Goal: Communication & Community: Answer question/provide support

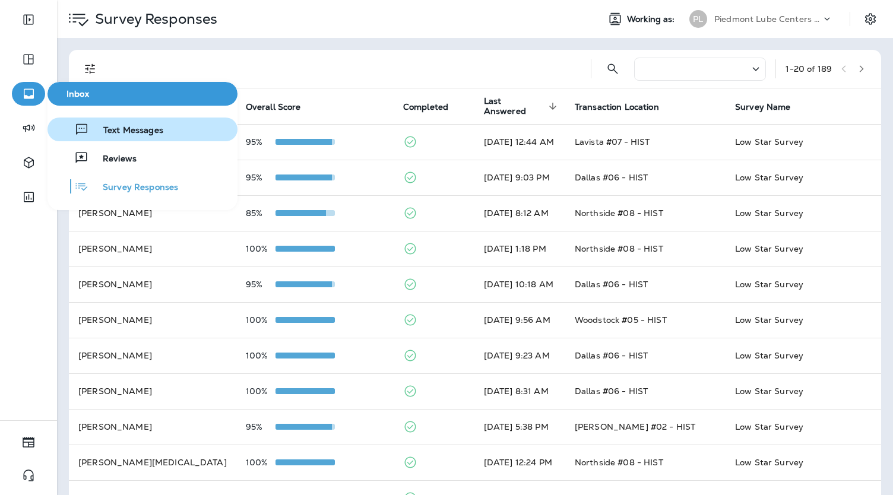
click at [141, 132] on span "Text Messages" at bounding box center [126, 130] width 74 height 11
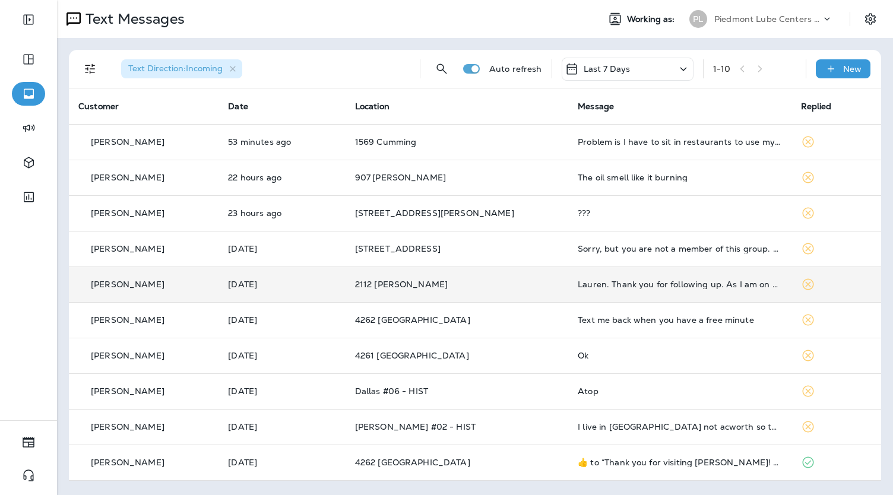
click at [401, 291] on td "2112 [PERSON_NAME]" at bounding box center [456, 284] width 223 height 36
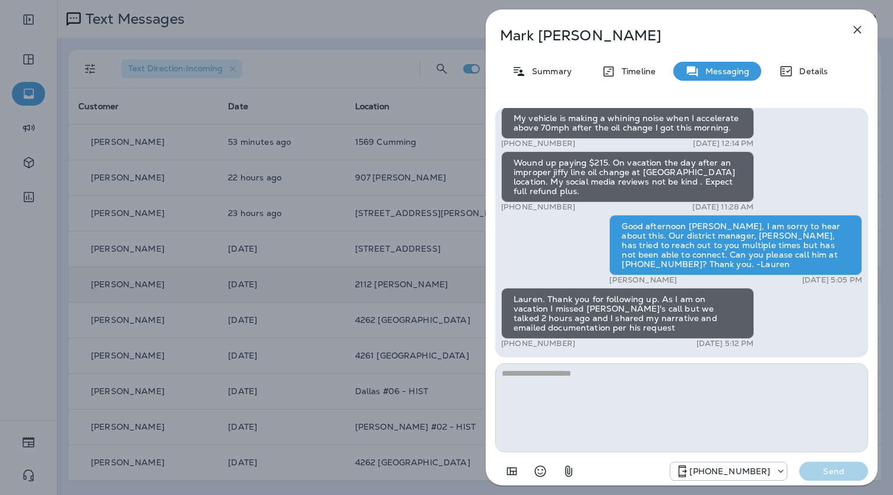
click at [401, 291] on div "[PERSON_NAME] Summary Timeline Messaging Details Thank you for visiting [PERSON…" at bounding box center [446, 247] width 893 height 495
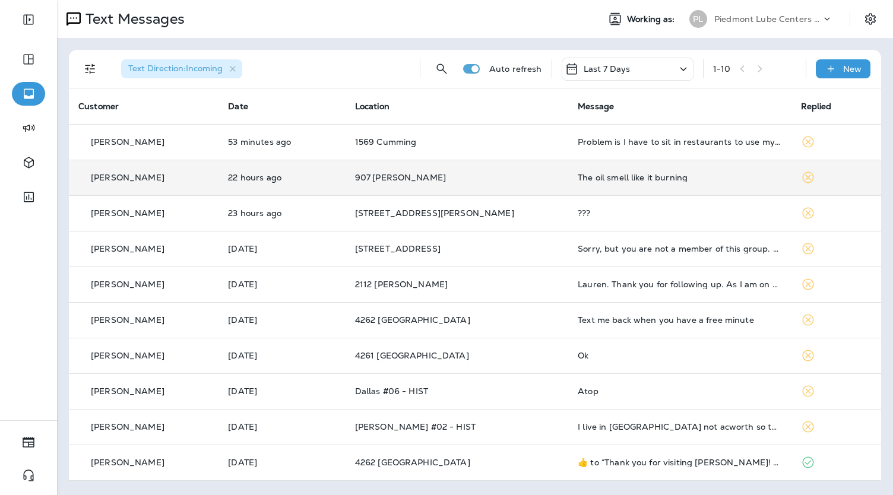
click at [605, 180] on div "The oil smell like it burning" at bounding box center [679, 177] width 204 height 9
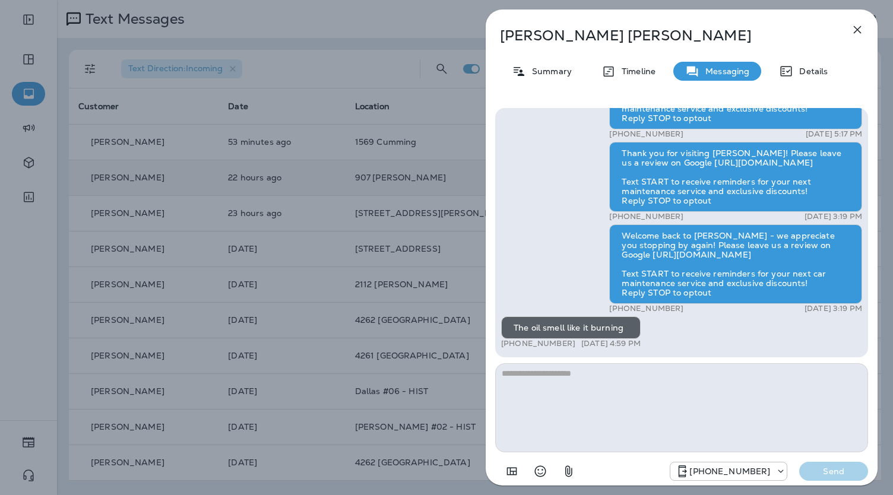
click at [452, 182] on div "[PERSON_NAME] Summary Timeline Messaging Details Thank you for visiting [PERSON…" at bounding box center [446, 247] width 893 height 495
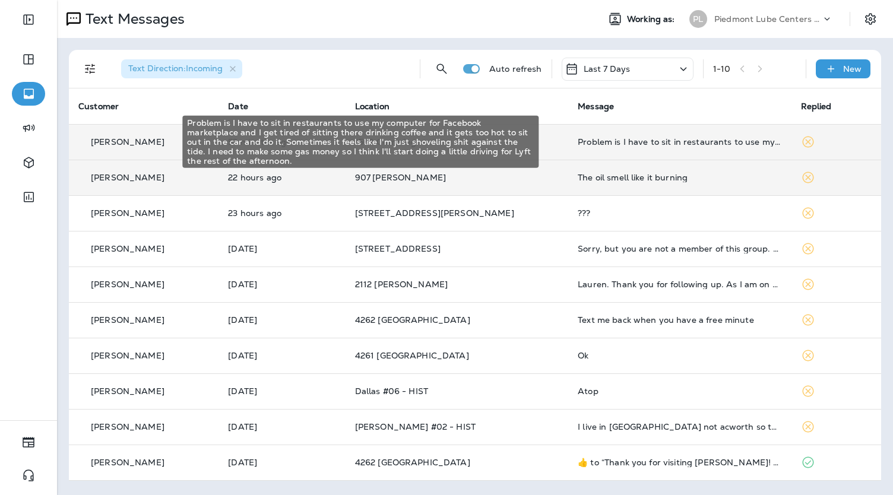
click at [627, 138] on div "Problem is I have to sit in restaurants to use my computer for Facebook marketp…" at bounding box center [679, 141] width 204 height 9
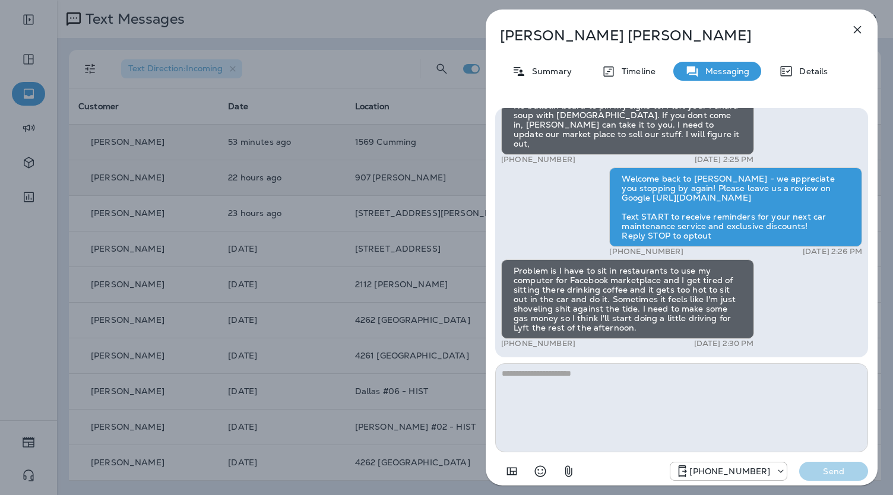
click at [409, 201] on div "[PERSON_NAME] Summary Timeline Messaging Details Thank you for visiting [PERSON…" at bounding box center [446, 247] width 893 height 495
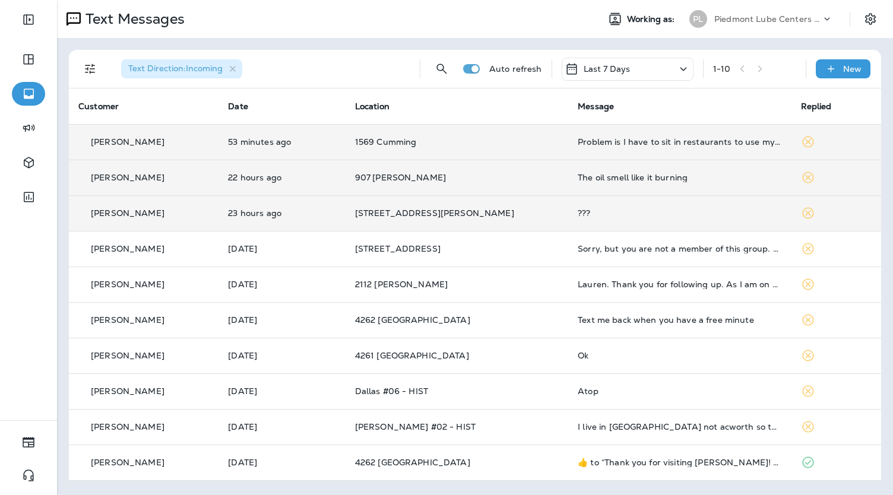
click at [521, 207] on td "[STREET_ADDRESS][PERSON_NAME]" at bounding box center [456, 213] width 223 height 36
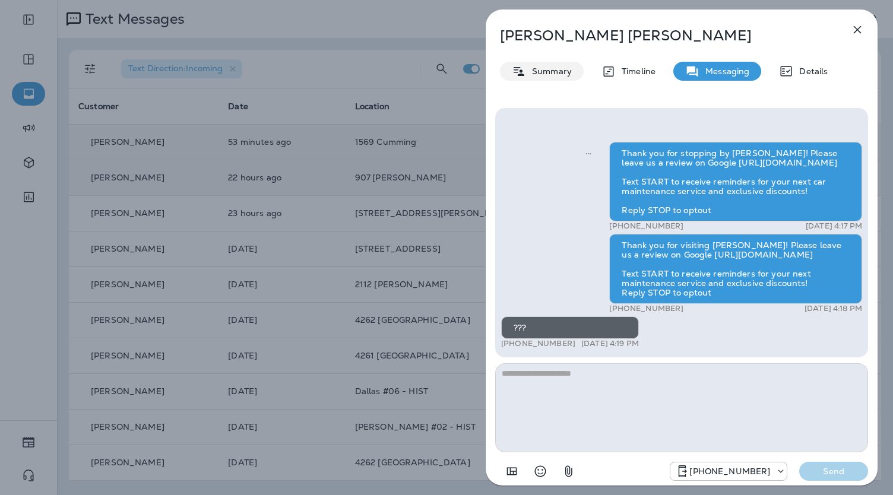
click at [538, 71] on p "Summary" at bounding box center [549, 70] width 46 height 9
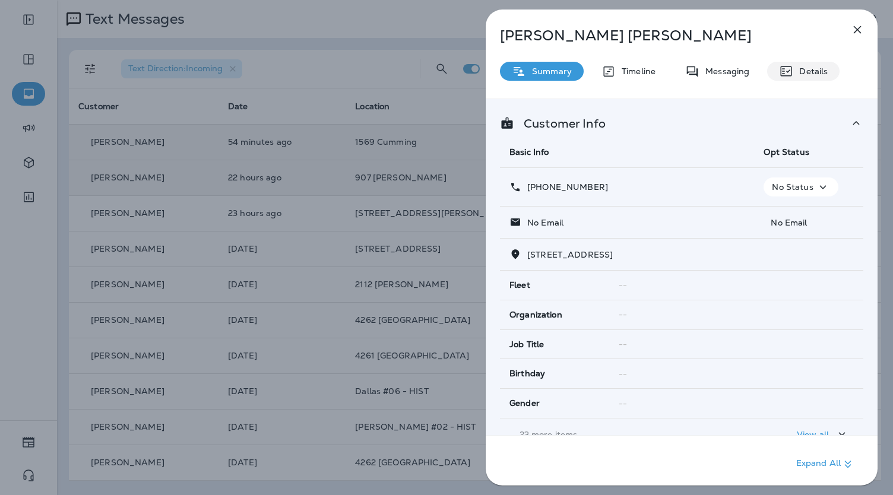
click at [792, 63] on div "Details" at bounding box center [803, 71] width 72 height 19
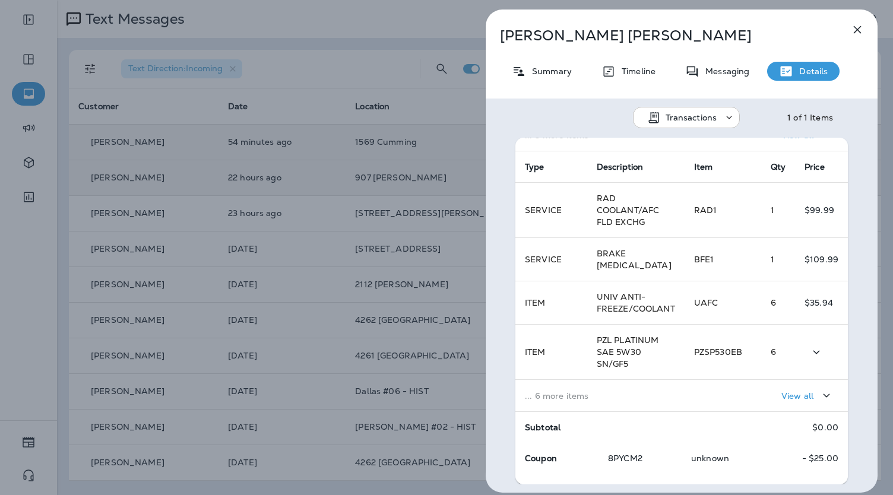
scroll to position [188, 0]
click at [781, 392] on p "View all" at bounding box center [797, 396] width 32 height 9
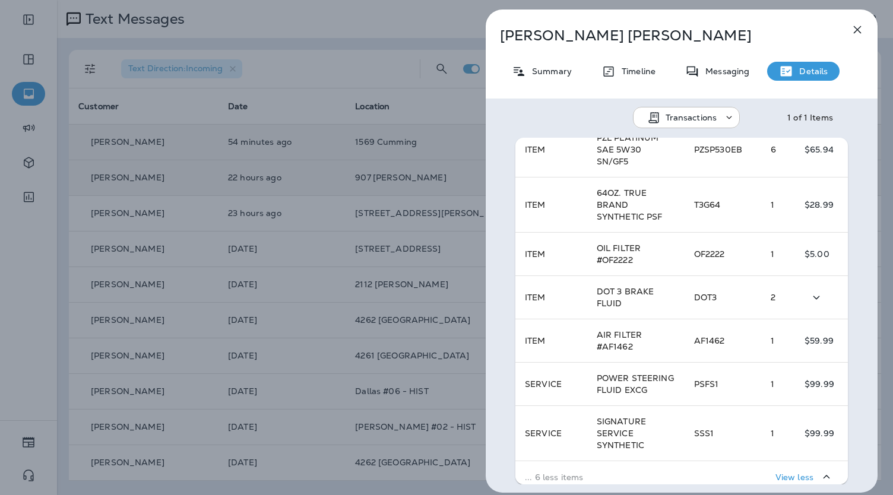
scroll to position [389, 0]
drag, startPoint x: 718, startPoint y: 195, endPoint x: 687, endPoint y: 194, distance: 30.9
click at [687, 194] on td "T3G64" at bounding box center [722, 206] width 77 height 55
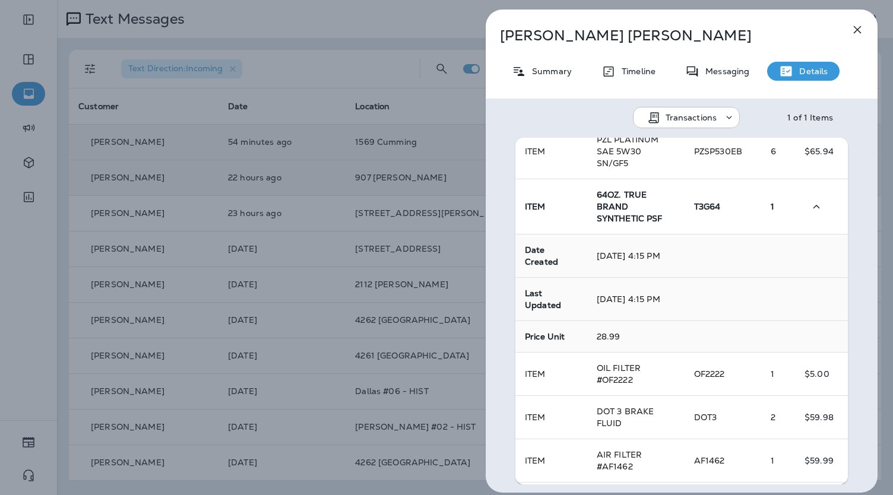
click at [684, 212] on td "T3G64" at bounding box center [722, 206] width 77 height 55
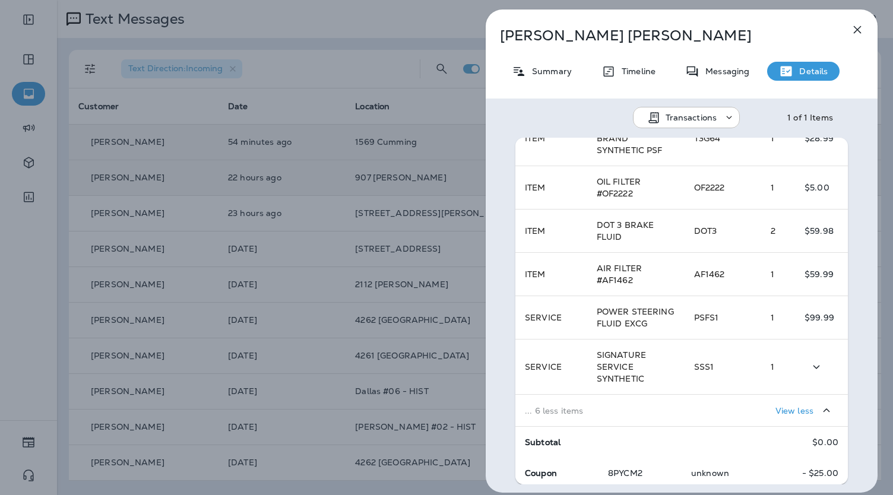
scroll to position [457, 0]
click at [343, 208] on div "[PERSON_NAME] Summary Timeline Messaging Details Transactions 1 of 1 Items Loca…" at bounding box center [446, 247] width 893 height 495
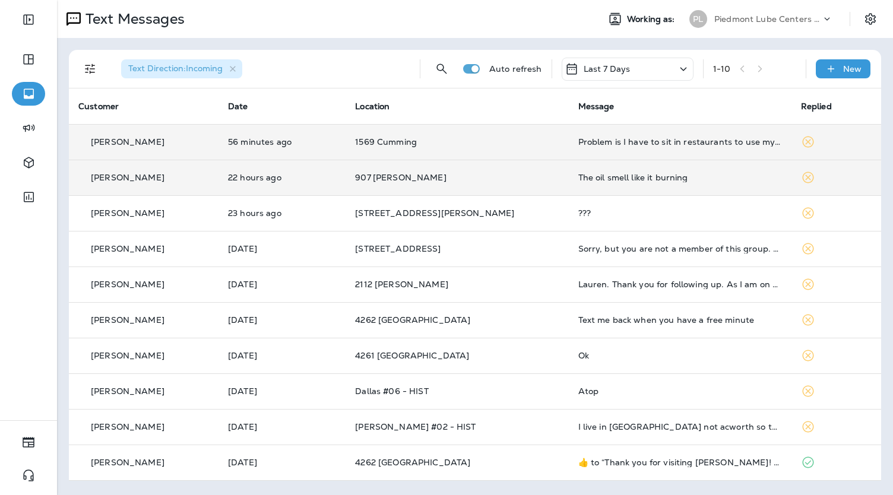
click at [414, 171] on td "907 [PERSON_NAME]" at bounding box center [456, 178] width 223 height 36
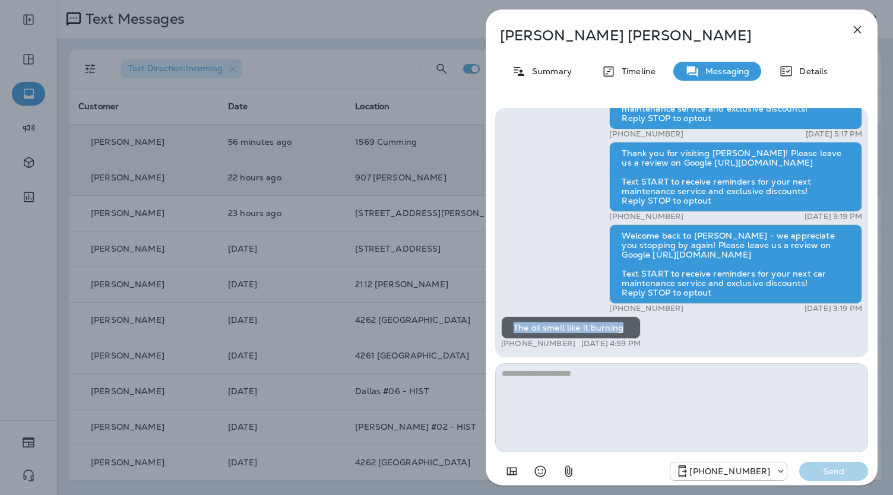
drag, startPoint x: 621, startPoint y: 323, endPoint x: 512, endPoint y: 321, distance: 109.2
click at [512, 321] on div "The oil smell like it burning" at bounding box center [570, 327] width 139 height 23
copy div "The oil smell like it burning"
click at [782, 67] on icon at bounding box center [786, 71] width 14 height 14
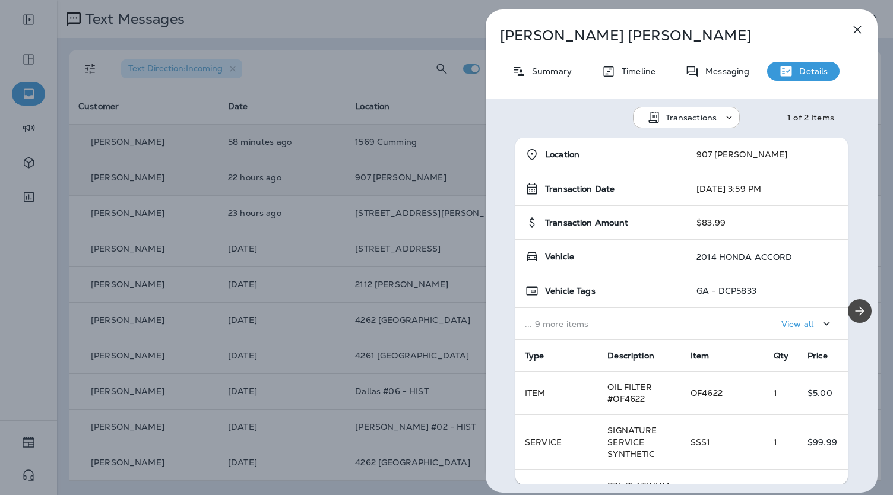
click at [704, 259] on p "2014 HONDA ACCORD" at bounding box center [744, 256] width 96 height 9
drag, startPoint x: 572, startPoint y: 34, endPoint x: 480, endPoint y: 34, distance: 92.6
click at [480, 34] on div "[PERSON_NAME] Summary Timeline Messaging Details Transactions 1 of 2 Items Loca…" at bounding box center [681, 247] width 423 height 495
click at [741, 317] on div "View all" at bounding box center [767, 324] width 142 height 22
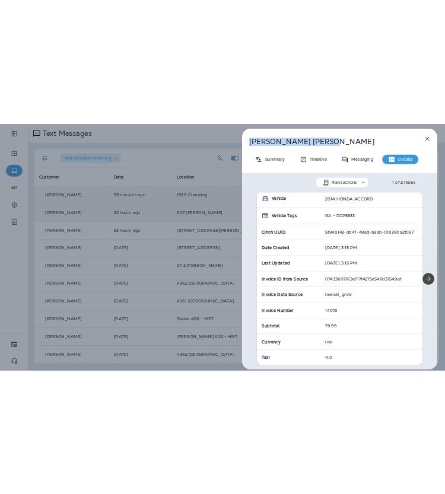
scroll to position [112, 0]
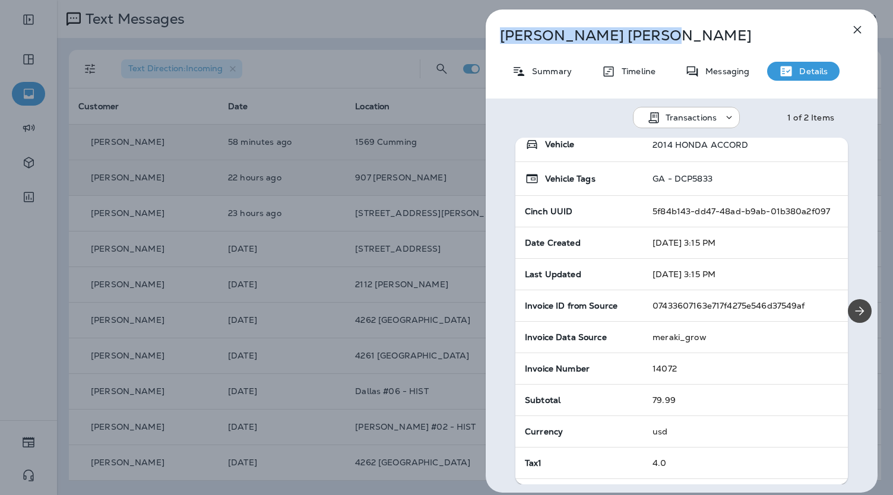
drag, startPoint x: 708, startPoint y: 177, endPoint x: 644, endPoint y: 177, distance: 63.5
click at [644, 177] on td "GA - DCP5833" at bounding box center [745, 179] width 205 height 34
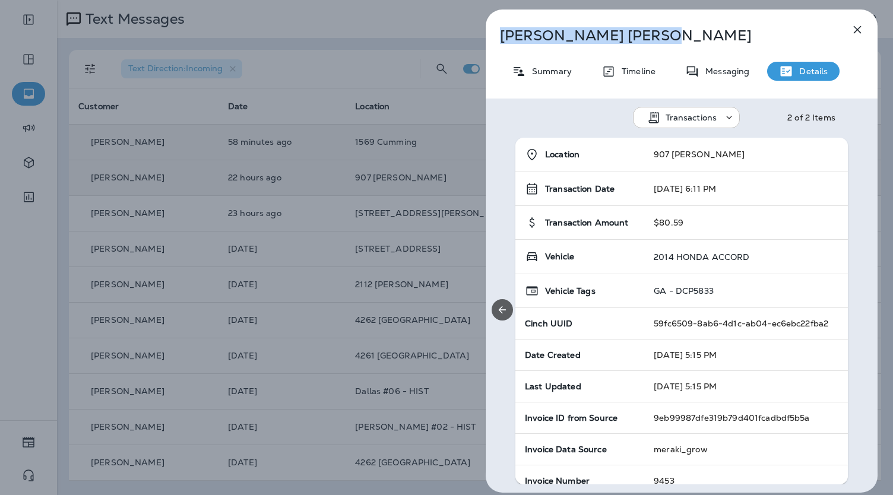
click at [507, 307] on icon "Previous" at bounding box center [502, 310] width 12 height 12
